Goal: Task Accomplishment & Management: Use online tool/utility

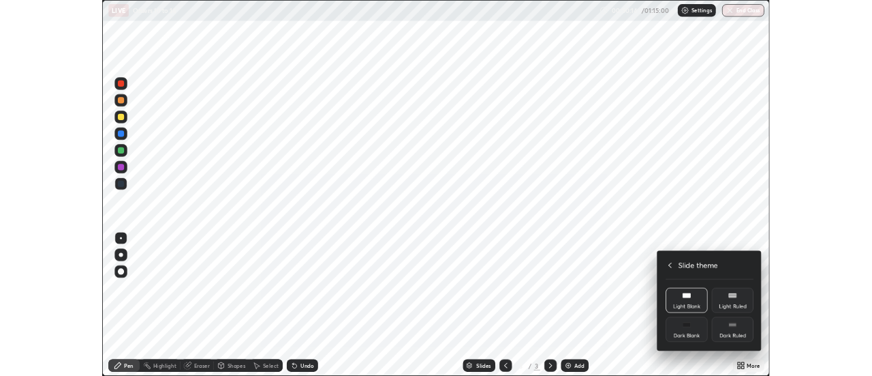
scroll to position [491, 872]
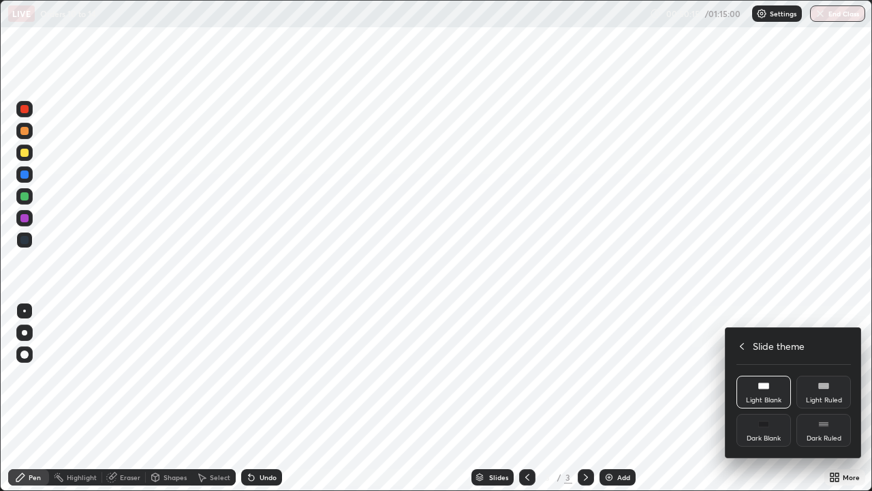
click at [742, 347] on icon at bounding box center [742, 346] width 11 height 11
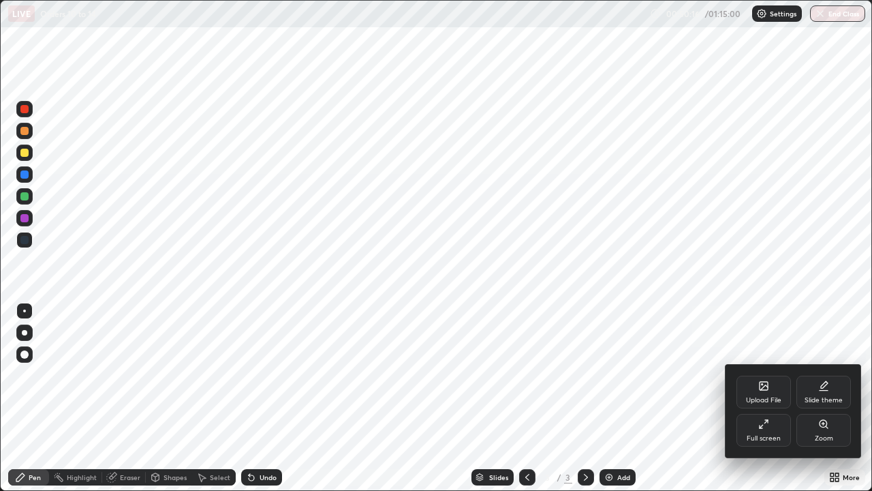
click at [760, 427] on icon at bounding box center [761, 426] width 3 height 3
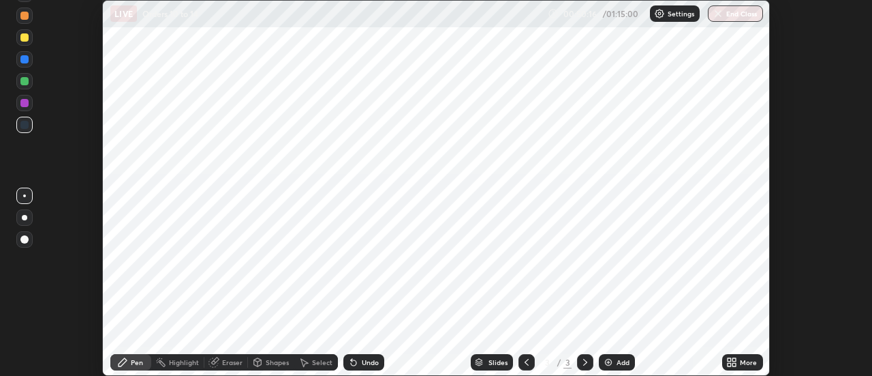
scroll to position [67779, 67282]
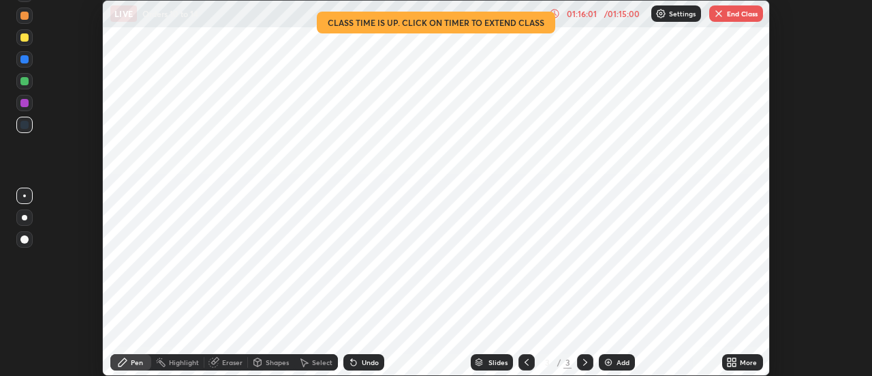
click at [739, 12] on button "End Class" at bounding box center [736, 13] width 54 height 16
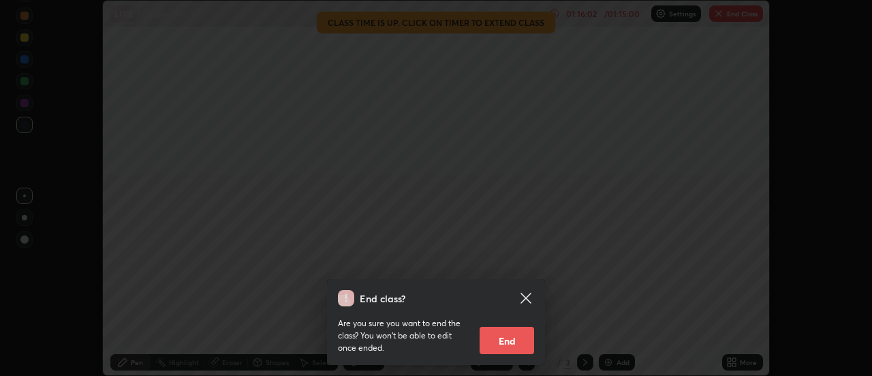
click at [517, 341] on button "End" at bounding box center [507, 339] width 55 height 27
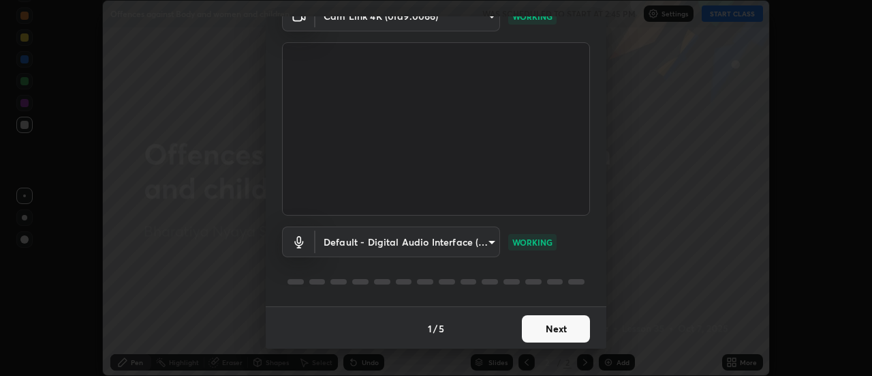
scroll to position [72, 0]
click at [561, 326] on button "Next" at bounding box center [556, 327] width 68 height 27
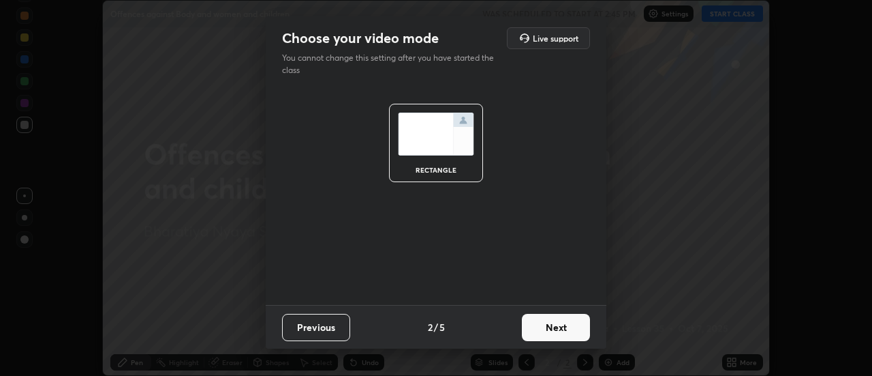
scroll to position [0, 0]
click at [559, 327] on button "Next" at bounding box center [556, 327] width 68 height 27
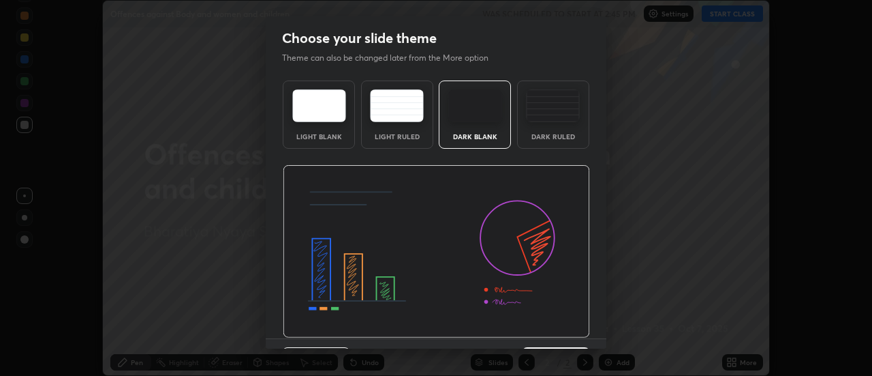
scroll to position [33, 0]
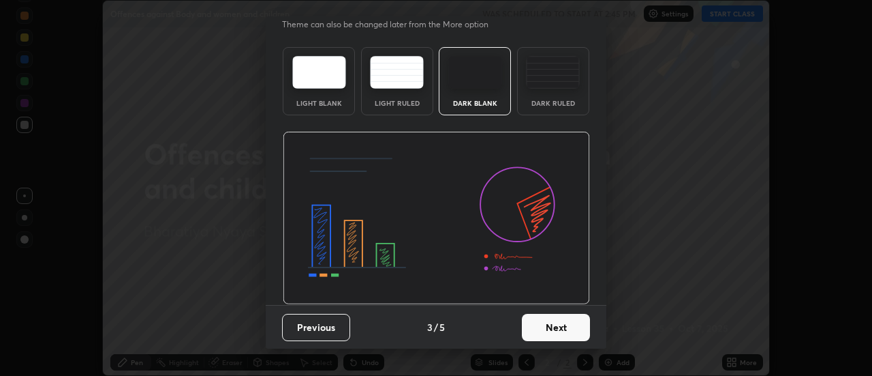
click at [555, 325] on button "Next" at bounding box center [556, 327] width 68 height 27
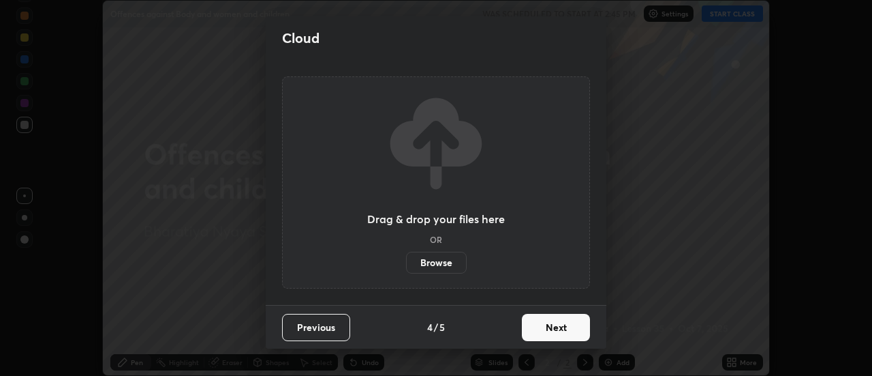
scroll to position [0, 0]
click at [555, 324] on button "Next" at bounding box center [556, 327] width 68 height 27
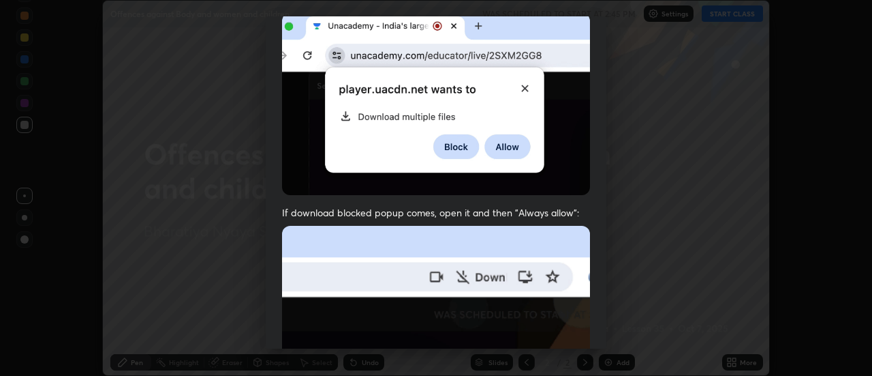
scroll to position [350, 0]
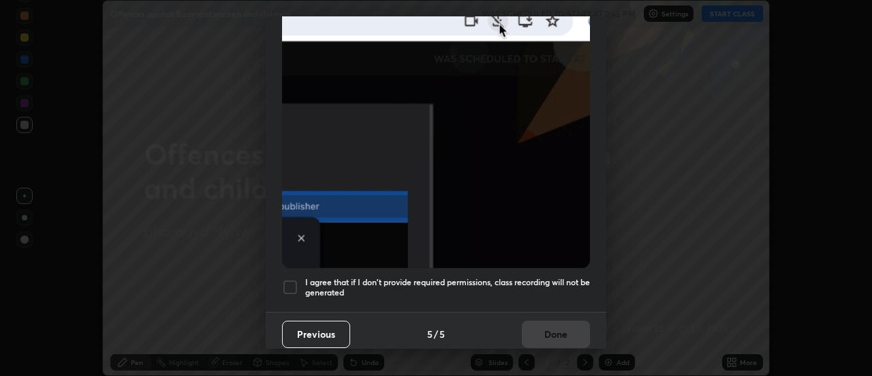
click at [544, 277] on h5 "I agree that if I don't provide required permissions, class recording will not …" at bounding box center [447, 287] width 285 height 21
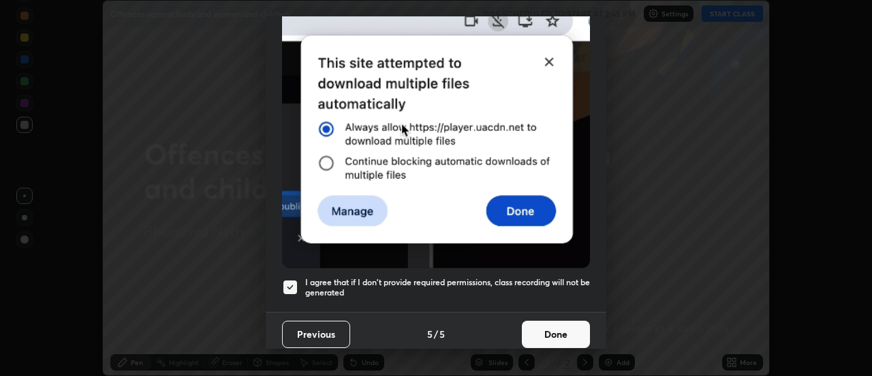
click at [551, 324] on button "Done" at bounding box center [556, 333] width 68 height 27
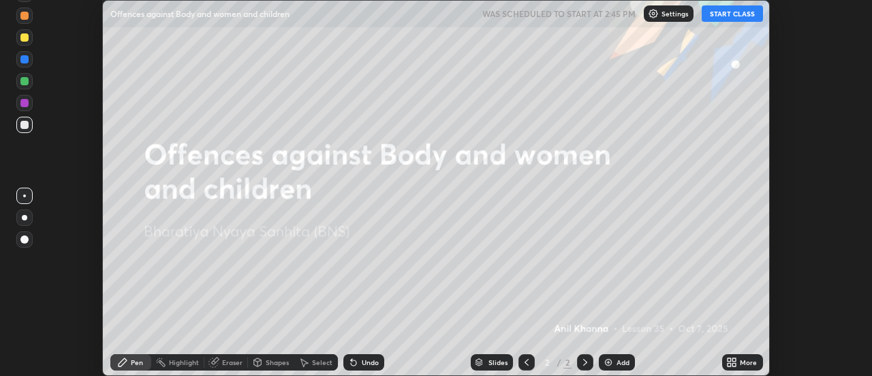
click at [739, 363] on div "More" at bounding box center [742, 362] width 41 height 16
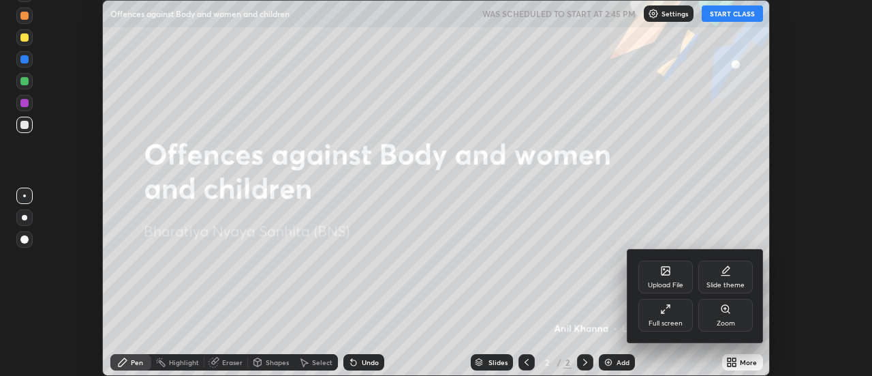
click at [723, 282] on div "Slide theme" at bounding box center [726, 284] width 38 height 7
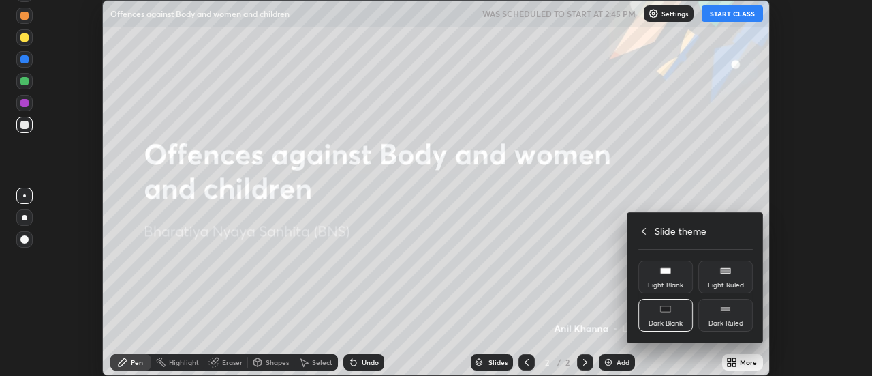
click at [676, 277] on div "Light Blank" at bounding box center [666, 276] width 55 height 33
click at [619, 356] on div at bounding box center [436, 188] width 872 height 376
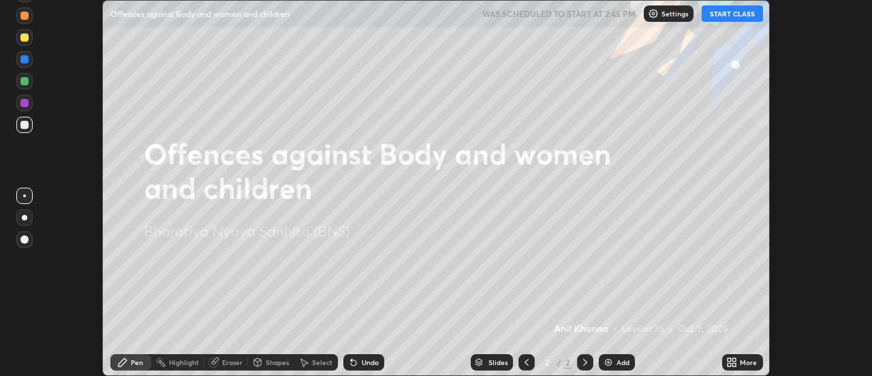
click at [616, 356] on div "Upload File Slide theme Full screen Zoom Slide theme Light Blank Light Ruled Da…" at bounding box center [436, 188] width 872 height 376
click at [620, 359] on div "Add" at bounding box center [623, 361] width 13 height 7
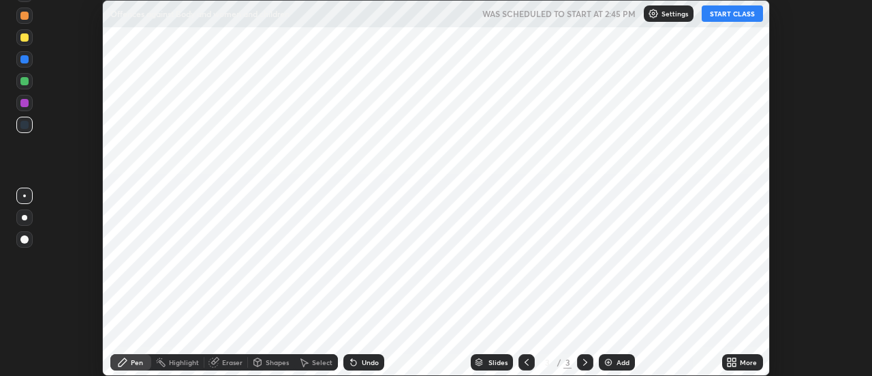
click at [724, 12] on button "START CLASS" at bounding box center [732, 13] width 61 height 16
